Goal: Communication & Community: Answer question/provide support

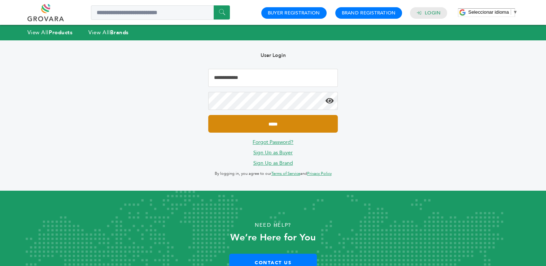
type input "**********"
click at [280, 122] on input "*****" at bounding box center [272, 124] width 129 height 18
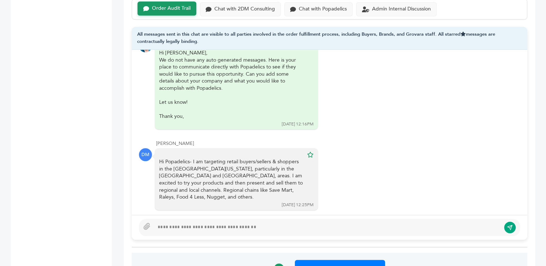
scroll to position [508, 0]
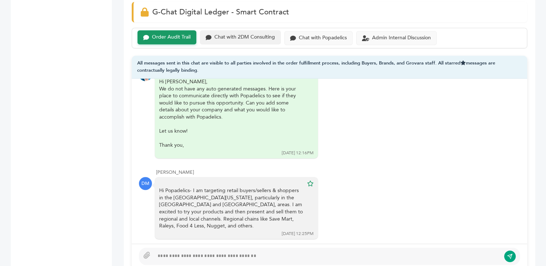
click at [239, 34] on div "Chat with 2DM Consulting" at bounding box center [244, 37] width 61 height 6
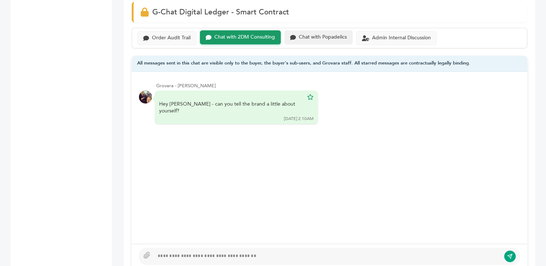
click at [314, 30] on div "Chat with Popadelics" at bounding box center [318, 37] width 68 height 14
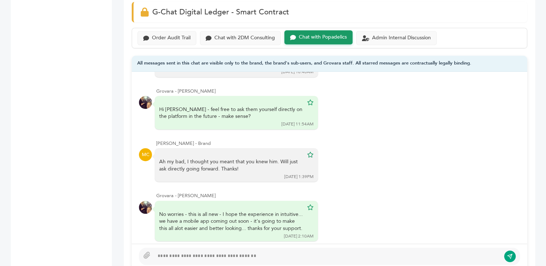
scroll to position [126, 0]
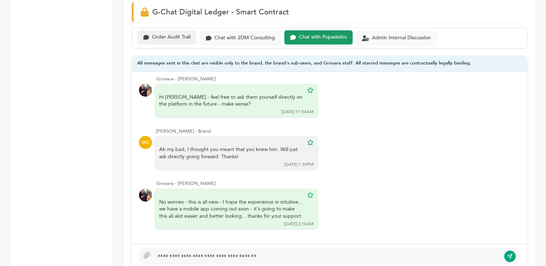
click at [170, 34] on div "Order Audit Trail" at bounding box center [171, 37] width 39 height 6
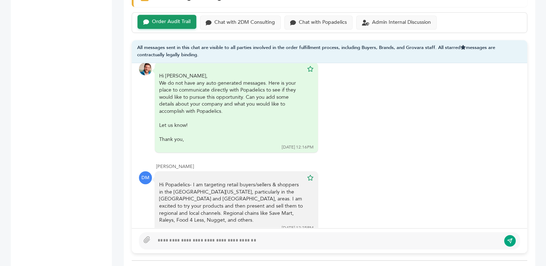
scroll to position [294, 0]
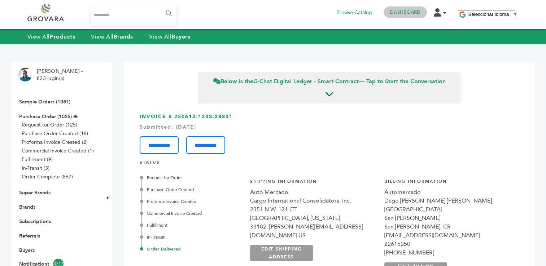
click at [404, 14] on link "Dashboard" at bounding box center [405, 12] width 30 height 6
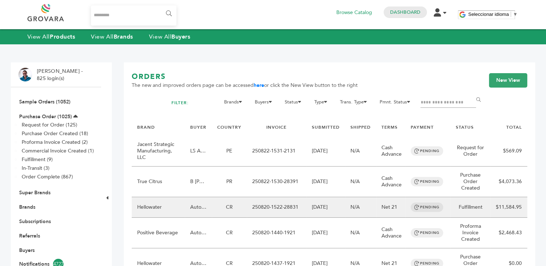
click at [280, 210] on td "250820-1522-28831" at bounding box center [277, 207] width 60 height 21
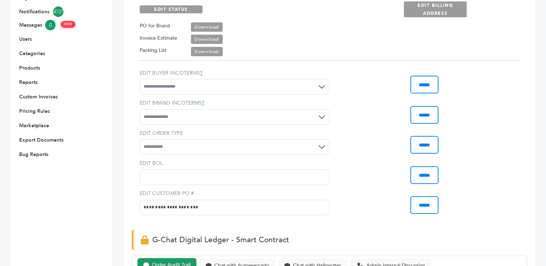
scroll to position [250, 0]
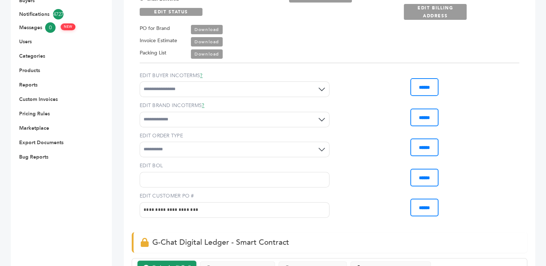
click at [177, 180] on input "EDIT BOL" at bounding box center [235, 180] width 190 height 16
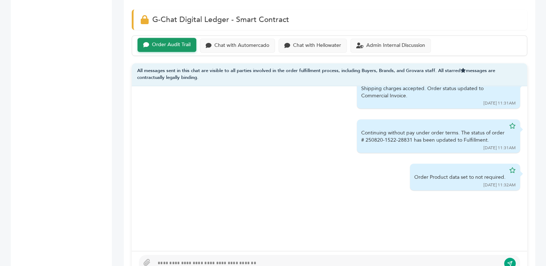
scroll to position [480, 0]
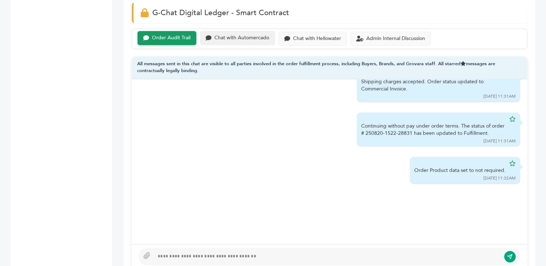
click at [242, 37] on div "Chat with Automercado" at bounding box center [241, 38] width 55 height 6
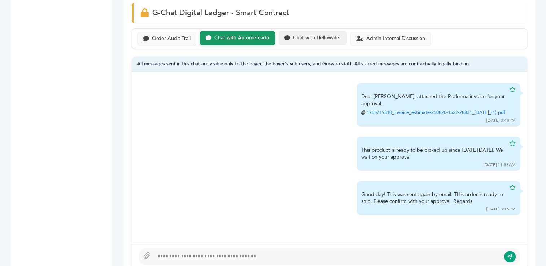
click at [309, 35] on div "Chat with Hellowater" at bounding box center [317, 38] width 48 height 6
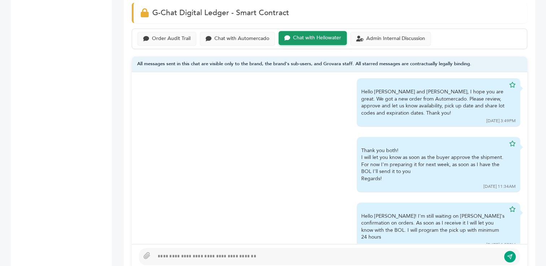
scroll to position [15, 0]
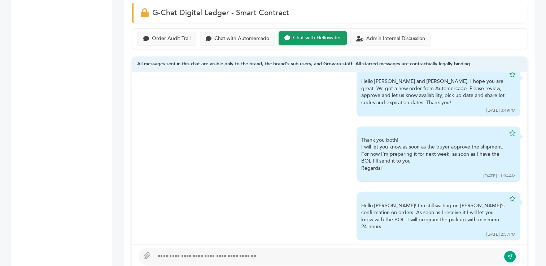
click at [212, 256] on div at bounding box center [327, 256] width 346 height 9
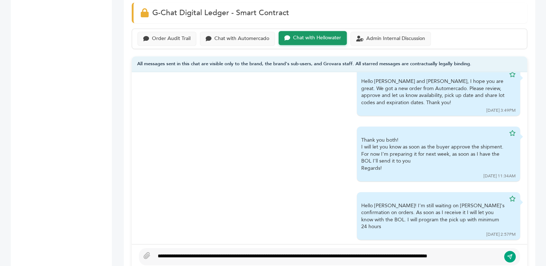
scroll to position [475, 0]
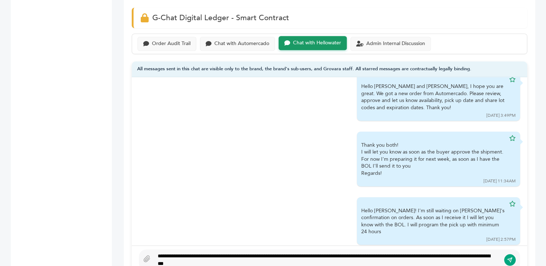
type textarea "**********"
click at [512, 260] on icon "submit" at bounding box center [510, 260] width 6 height 6
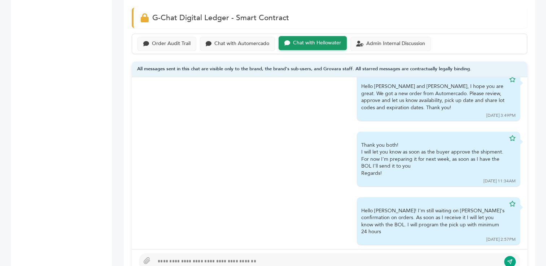
scroll to position [74, 0]
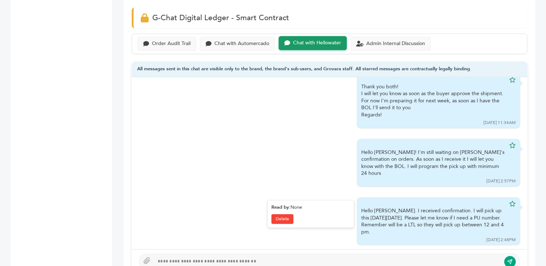
drag, startPoint x: 356, startPoint y: 203, endPoint x: 370, endPoint y: 227, distance: 28.1
click at [370, 227] on div "Hello [PERSON_NAME]. I received confirmation. I will pick up this [DATE][DATE].…" at bounding box center [438, 221] width 163 height 48
copy div "Hello [PERSON_NAME]. I received confirmation. I will pick up this [DATE][DATE].…"
